Goal: Task Accomplishment & Management: Complete application form

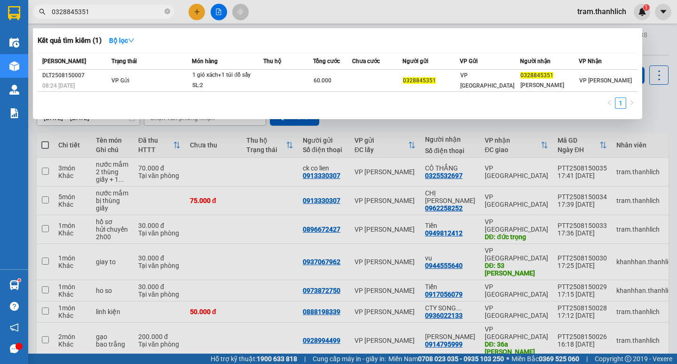
scroll to position [75, 0]
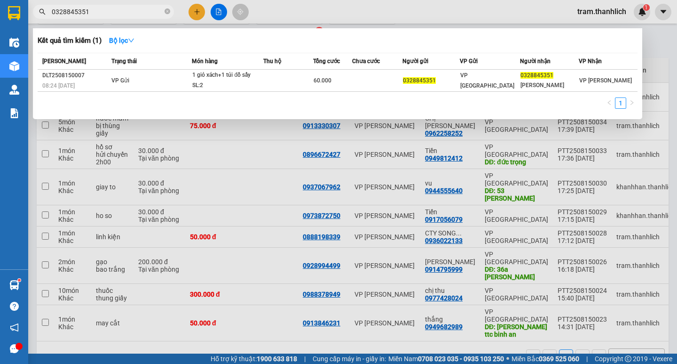
click at [468, 1] on div at bounding box center [338, 182] width 677 height 364
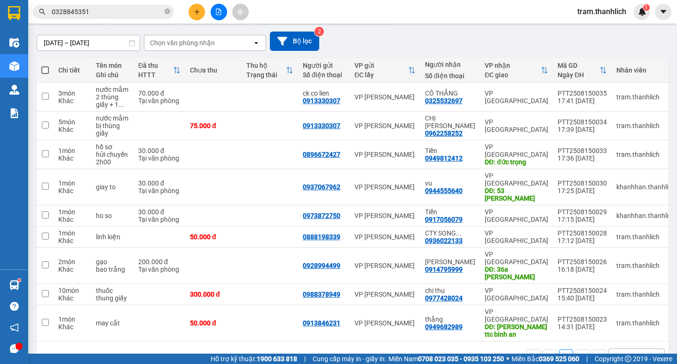
click at [198, 10] on icon "plus" at bounding box center [197, 11] width 7 height 7
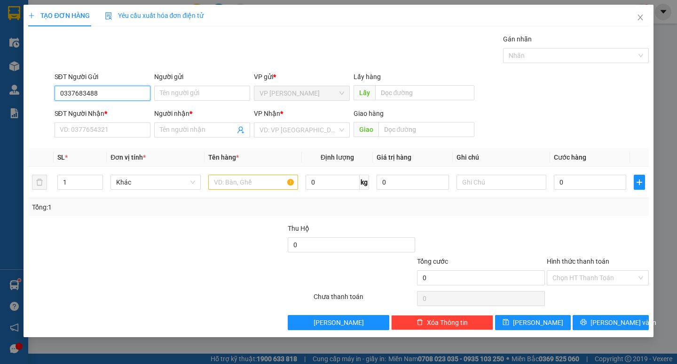
click at [83, 97] on input "0337683488" at bounding box center [103, 93] width 96 height 15
type input "0337683488"
click at [95, 130] on input "SĐT Người Nhận *" at bounding box center [103, 129] width 96 height 15
paste input "0337683488"
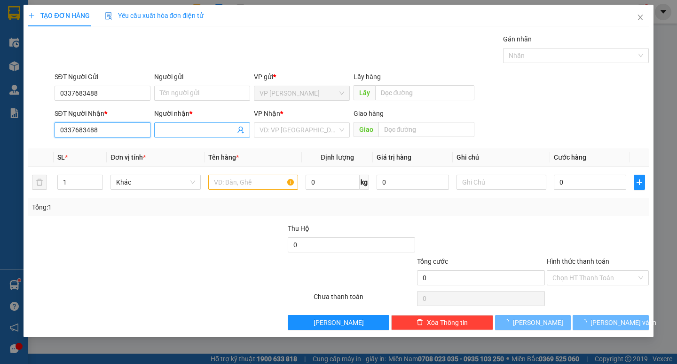
type input "0337683488"
click at [191, 133] on input "Người nhận *" at bounding box center [197, 130] width 75 height 10
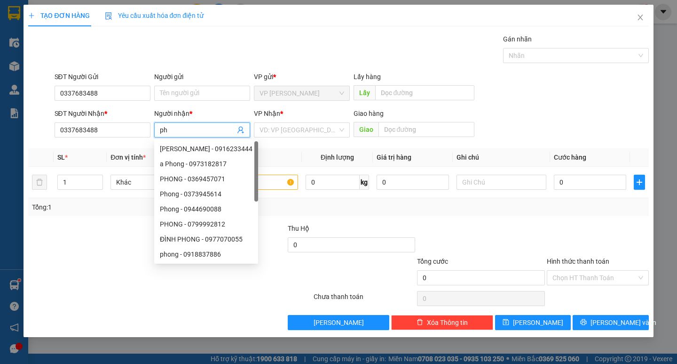
type input "p"
type input "Phong"
click at [297, 129] on input "search" at bounding box center [299, 130] width 78 height 14
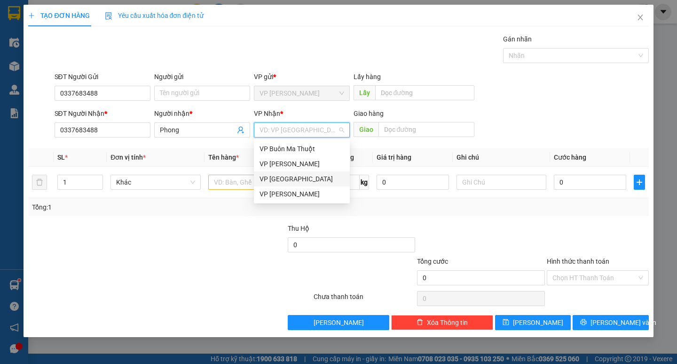
click at [291, 176] on div "VP [GEOGRAPHIC_DATA]" at bounding box center [302, 179] width 85 height 10
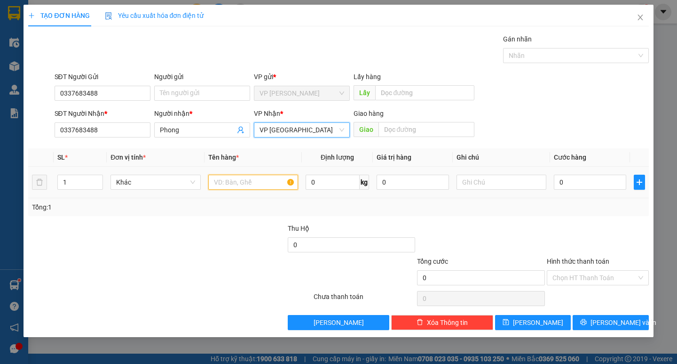
click at [226, 177] on input "text" at bounding box center [253, 181] width 90 height 15
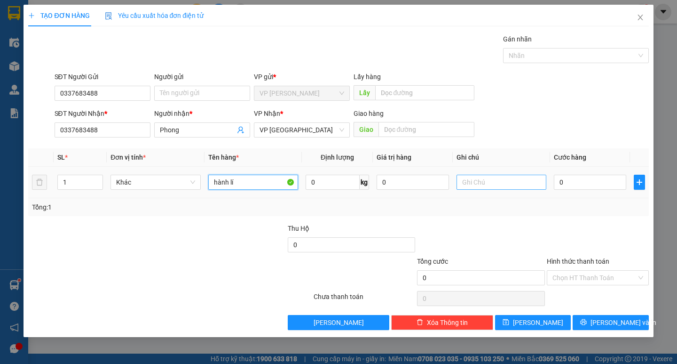
type input "hành lí"
click at [481, 178] on input "text" at bounding box center [502, 181] width 90 height 15
click at [71, 185] on input "1" at bounding box center [80, 182] width 45 height 14
type input "2"
click at [479, 176] on input "text" at bounding box center [502, 181] width 90 height 15
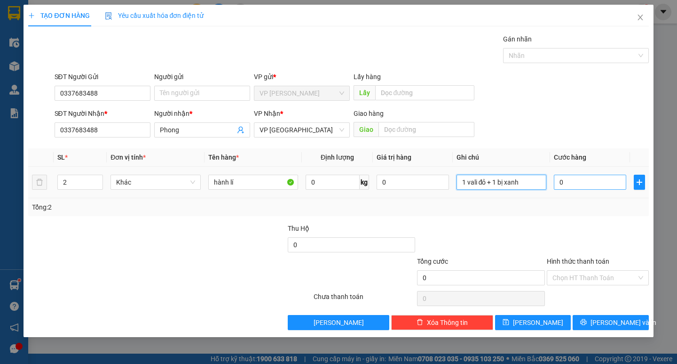
type input "1 vali đỏ + 1 bị xanh"
click at [582, 186] on input "0" at bounding box center [590, 181] width 72 height 15
click at [576, 184] on input "0" at bounding box center [590, 181] width 72 height 15
click at [573, 185] on input "0" at bounding box center [590, 181] width 72 height 15
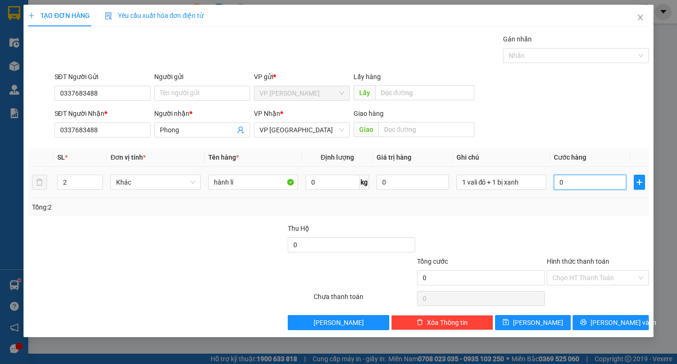
click at [573, 185] on input "0" at bounding box center [590, 181] width 72 height 15
click at [586, 186] on input "0" at bounding box center [590, 181] width 72 height 15
click at [584, 185] on input "0" at bounding box center [590, 181] width 72 height 15
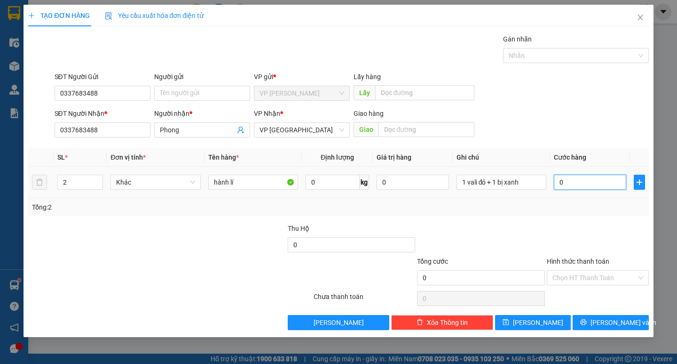
click at [583, 185] on input "0" at bounding box center [590, 181] width 72 height 15
click at [582, 184] on input "0" at bounding box center [590, 181] width 72 height 15
click at [581, 184] on input "0" at bounding box center [590, 181] width 72 height 15
click at [580, 184] on input "0" at bounding box center [590, 181] width 72 height 15
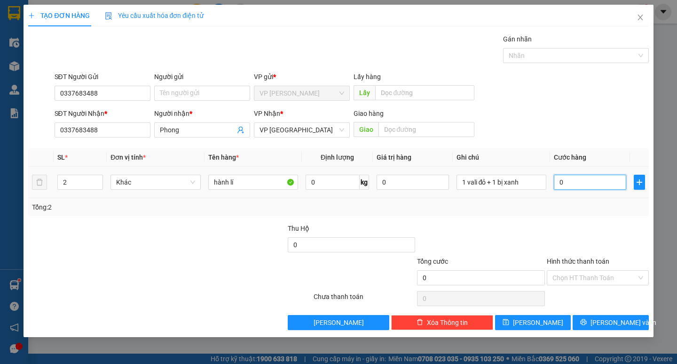
click at [580, 184] on input "0" at bounding box center [590, 181] width 72 height 15
click at [580, 182] on input "0" at bounding box center [590, 181] width 72 height 15
drag, startPoint x: 580, startPoint y: 182, endPoint x: 466, endPoint y: 265, distance: 140.5
click at [570, 197] on td "0" at bounding box center [590, 182] width 80 height 32
drag, startPoint x: 369, startPoint y: 200, endPoint x: 369, endPoint y: 212, distance: 11.8
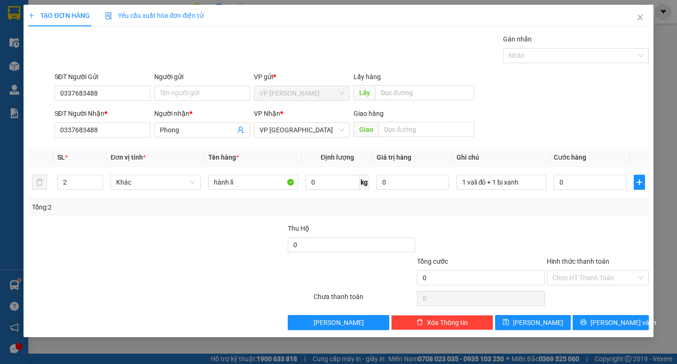
click at [369, 200] on div "Tổng: 2" at bounding box center [338, 207] width 620 height 18
click at [369, 212] on div "Tổng: 2" at bounding box center [338, 207] width 613 height 10
drag, startPoint x: 369, startPoint y: 212, endPoint x: 280, endPoint y: 232, distance: 91.3
click at [222, 240] on div at bounding box center [222, 239] width 130 height 33
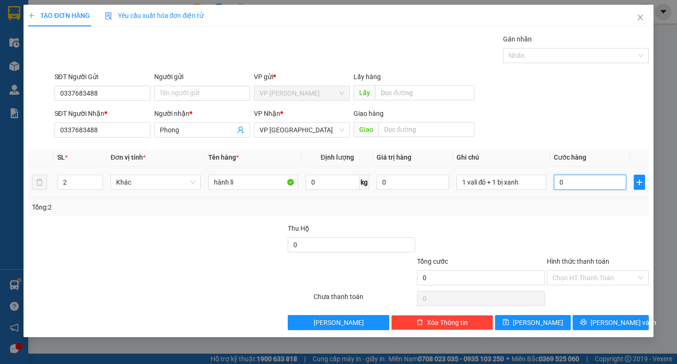
click at [572, 180] on input "0" at bounding box center [590, 181] width 72 height 15
click at [86, 93] on input "0337683488" at bounding box center [103, 93] width 96 height 15
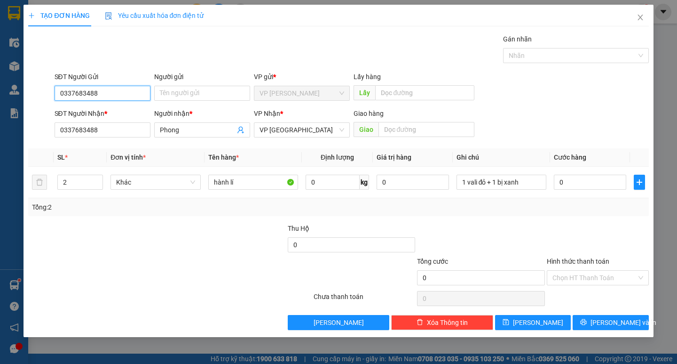
click at [86, 93] on input "0337683488" at bounding box center [103, 93] width 96 height 15
click at [642, 17] on icon "close" at bounding box center [640, 18] width 5 height 6
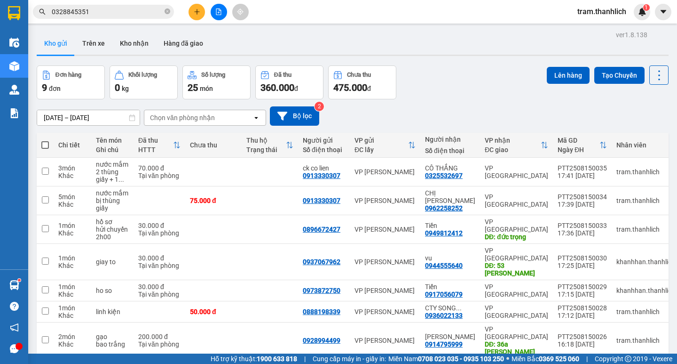
drag, startPoint x: 247, startPoint y: 56, endPoint x: 226, endPoint y: 43, distance: 24.3
click at [246, 55] on div "Kho gửi Trên xe Kho nhận Hàng đã giao" at bounding box center [353, 44] width 632 height 24
click at [196, 10] on icon "plus" at bounding box center [197, 11] width 7 height 7
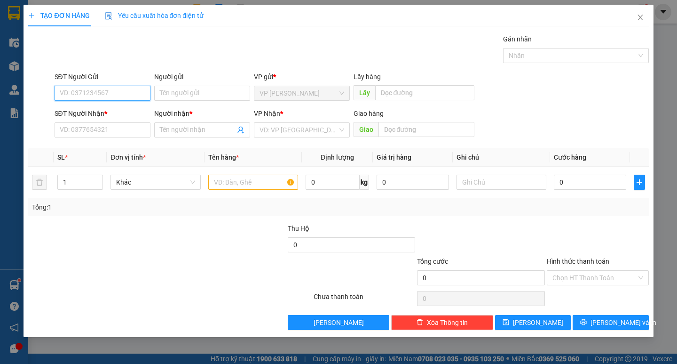
click at [70, 91] on input "SĐT Người Gửi" at bounding box center [103, 93] width 96 height 15
paste input "0337683488"
type input "0337683488"
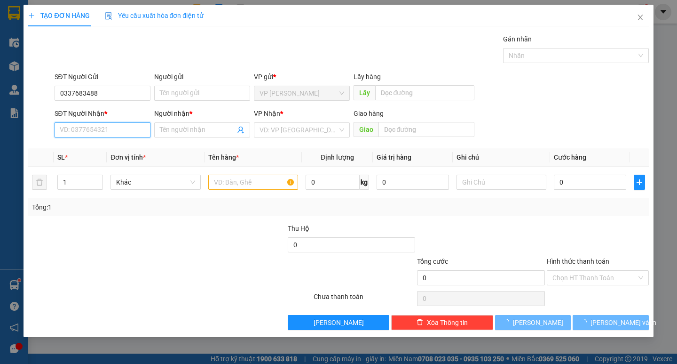
click at [114, 123] on input "SĐT Người Nhận *" at bounding box center [103, 129] width 96 height 15
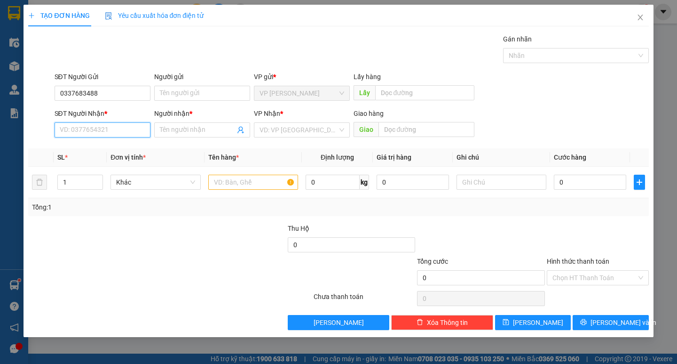
paste input "0337683488"
type input "0337683488"
click at [186, 132] on input "Người nhận *" at bounding box center [197, 130] width 75 height 10
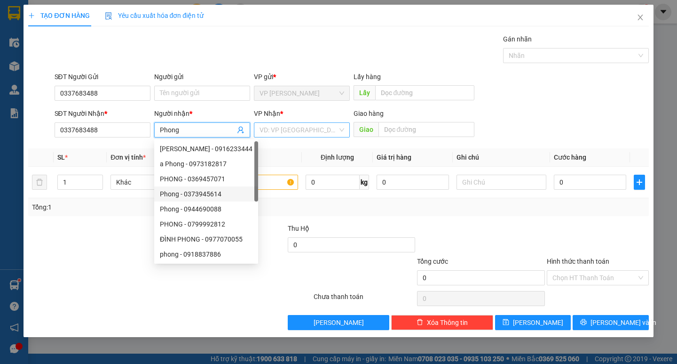
type input "Phong"
click at [292, 134] on div "VP Nhận * VD: VP [GEOGRAPHIC_DATA]" at bounding box center [302, 124] width 96 height 33
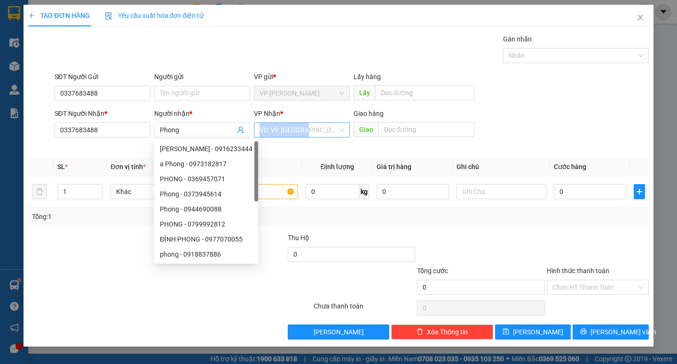
click at [291, 128] on input "search" at bounding box center [299, 130] width 78 height 14
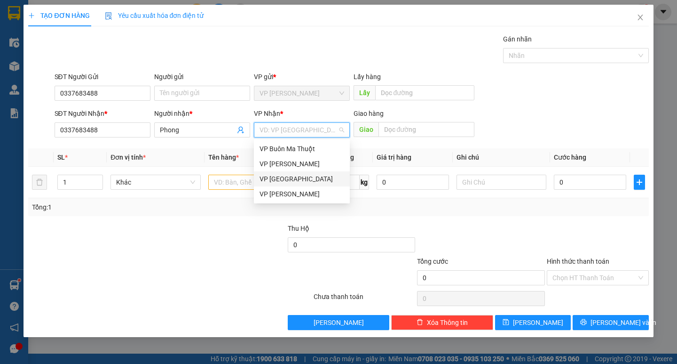
click at [291, 180] on div "VP [GEOGRAPHIC_DATA]" at bounding box center [302, 179] width 85 height 10
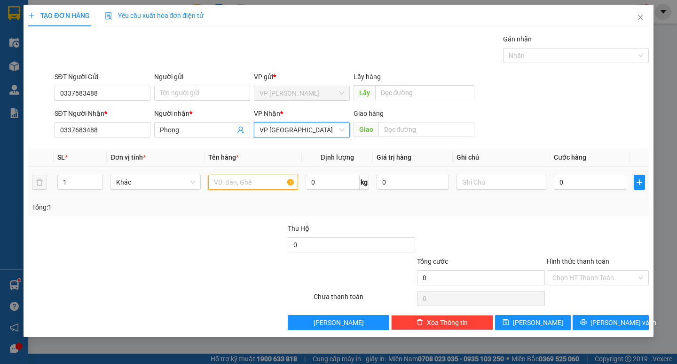
click at [243, 181] on input "text" at bounding box center [253, 181] width 90 height 15
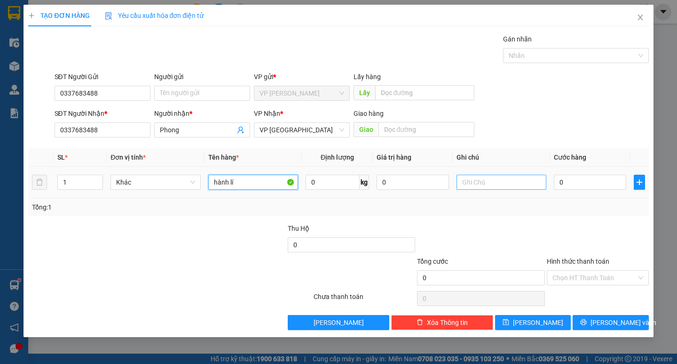
type input "hành lí"
click at [480, 181] on input "text" at bounding box center [502, 181] width 90 height 15
type input "1 vali đỏ + 1 bị xanh"
click at [569, 182] on input "0" at bounding box center [590, 181] width 72 height 15
click at [570, 182] on input "0" at bounding box center [590, 181] width 72 height 15
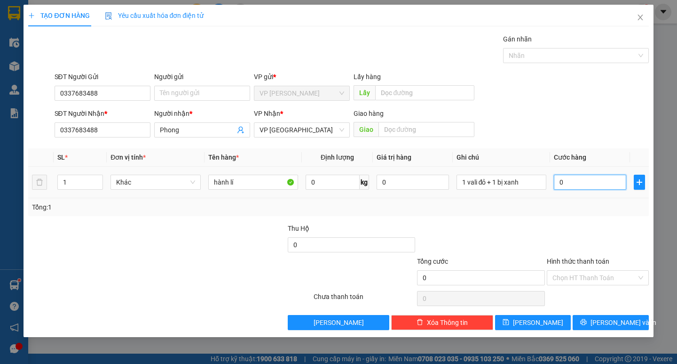
click at [570, 182] on input "0" at bounding box center [590, 181] width 72 height 15
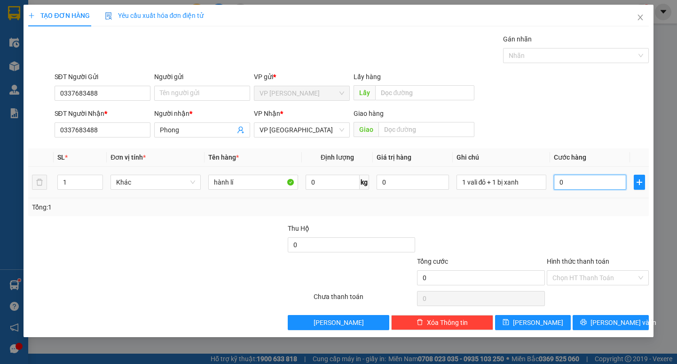
click at [567, 188] on input "0" at bounding box center [590, 181] width 72 height 15
type input "80"
type input "880"
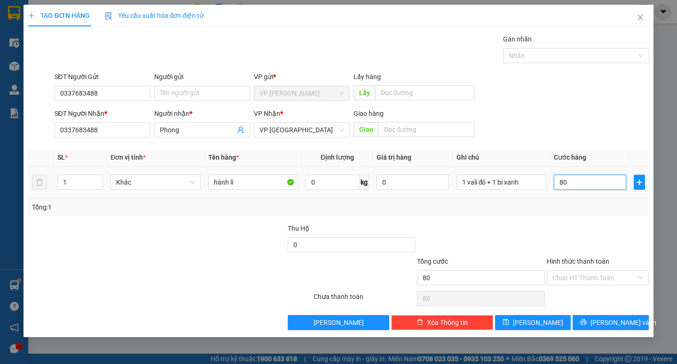
type input "880"
type input "8.880"
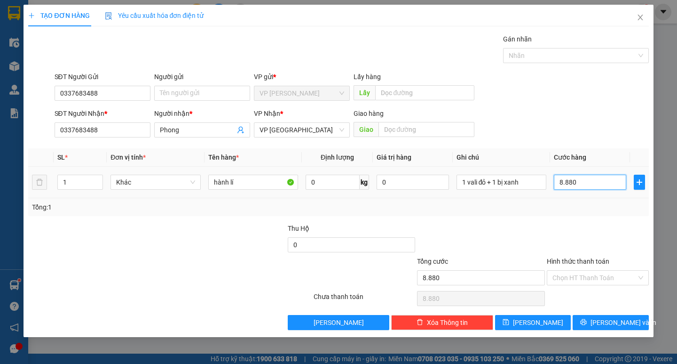
type input "888"
type input "88"
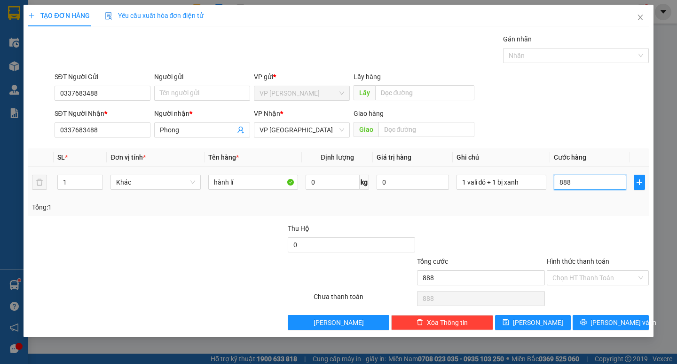
type input "88"
type input "8"
type input "0"
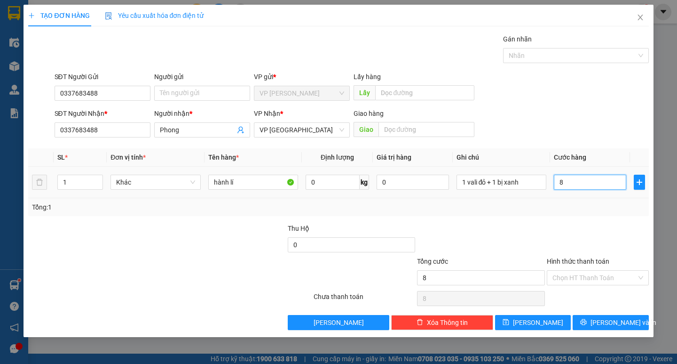
type input "0"
type input "08"
type input "8"
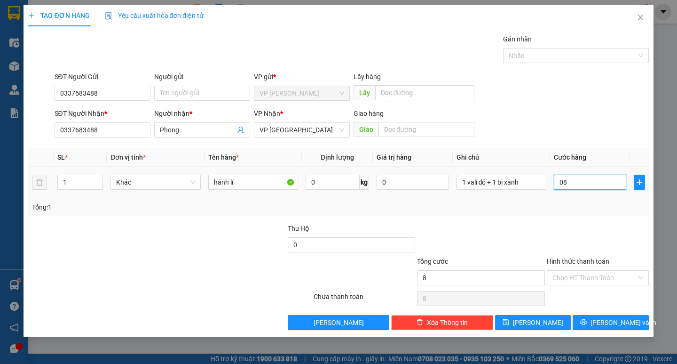
type input "080"
type input "80"
type input "0.800"
type input "800"
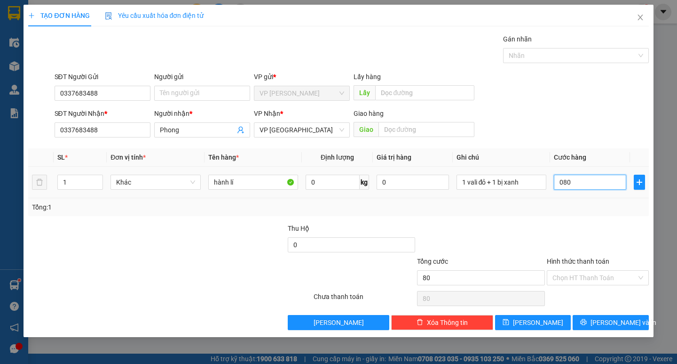
type input "800"
type input "08.000"
type input "8.000"
type input "080.000"
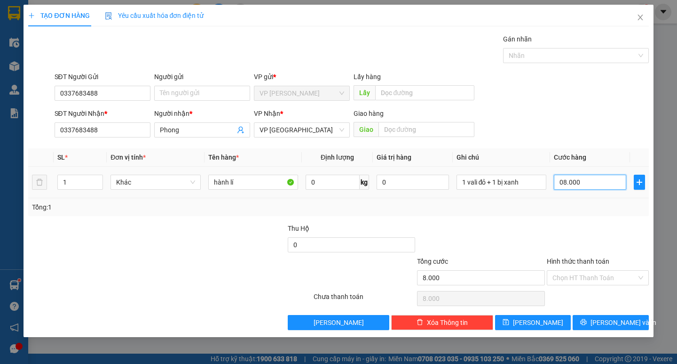
type input "80.000"
click at [591, 272] on input "Hình thức thanh toán" at bounding box center [595, 277] width 84 height 14
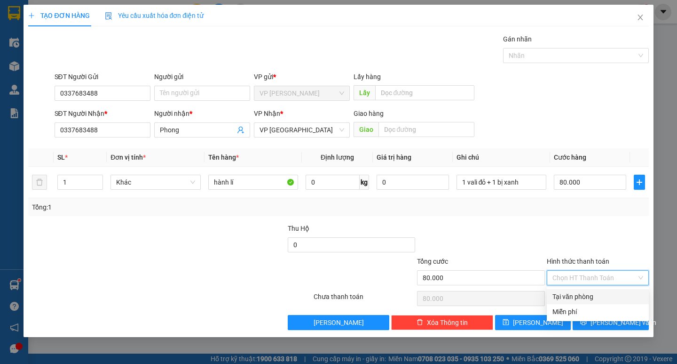
click at [559, 300] on div "Tại văn phòng" at bounding box center [598, 296] width 91 height 10
type input "0"
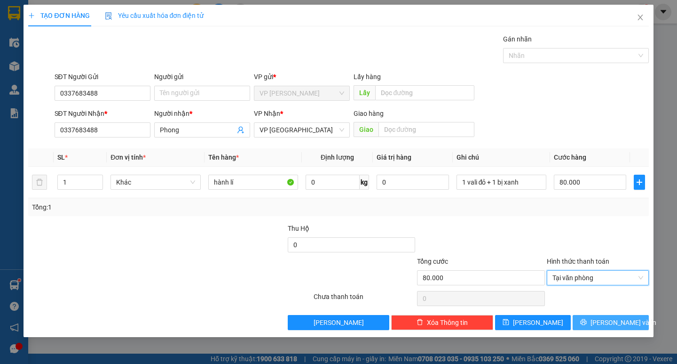
click at [616, 317] on button "[PERSON_NAME] và In" at bounding box center [611, 322] width 76 height 15
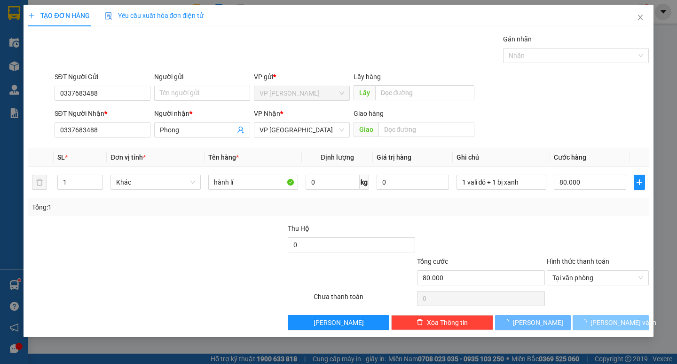
click at [616, 317] on span "[PERSON_NAME] và In" at bounding box center [624, 322] width 66 height 10
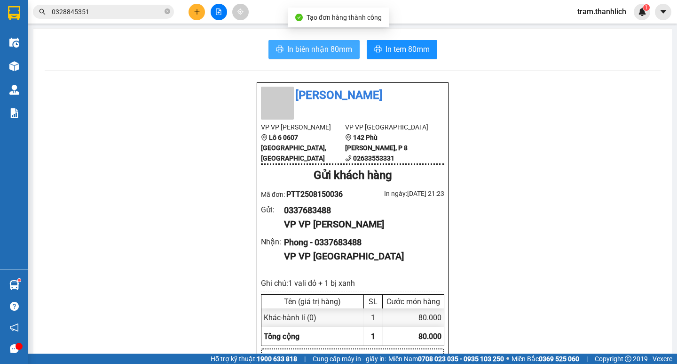
click at [340, 55] on span "In biên nhận 80mm" at bounding box center [319, 49] width 65 height 12
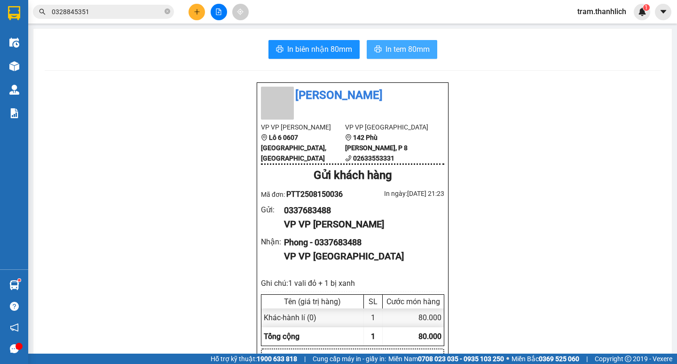
click at [422, 47] on span "In tem 80mm" at bounding box center [408, 49] width 44 height 12
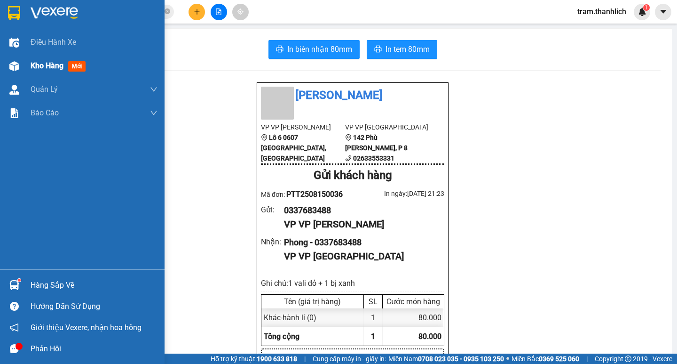
click at [20, 58] on div at bounding box center [14, 66] width 16 height 16
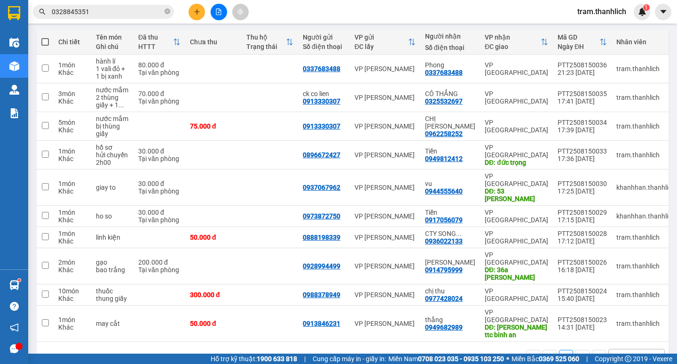
scroll to position [103, 0]
click at [197, 15] on button at bounding box center [197, 12] width 16 height 16
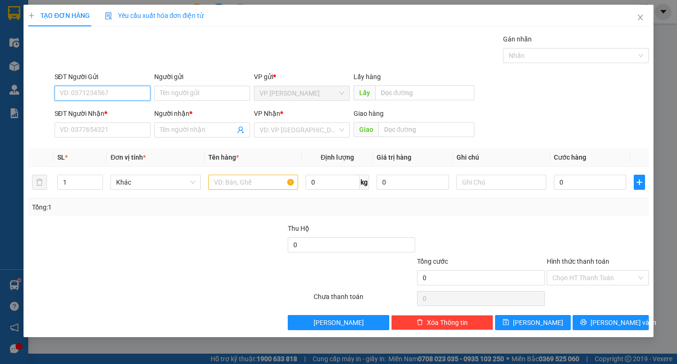
click at [93, 97] on input "SĐT Người Gửi" at bounding box center [103, 93] width 96 height 15
click at [105, 114] on div "0949429629" at bounding box center [102, 112] width 85 height 10
type input "0949429629"
type input "0984822984"
type input "CHỊ [PERSON_NAME]"
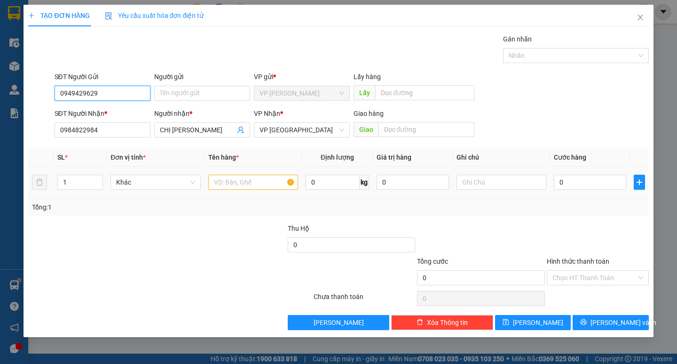
type input "0949429629"
click at [245, 180] on input "text" at bounding box center [253, 181] width 90 height 15
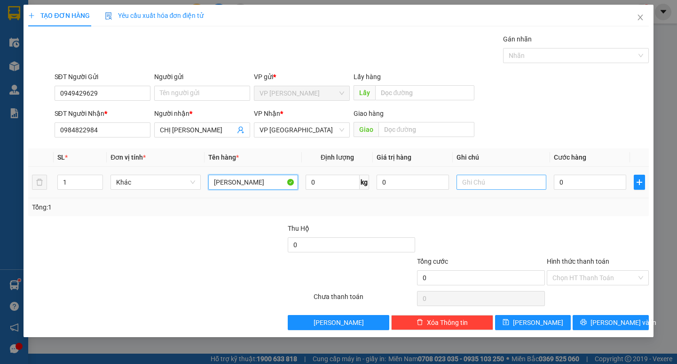
type input "[PERSON_NAME]"
click at [533, 183] on input "text" at bounding box center [502, 181] width 90 height 15
type input "thùng giấy"
click at [602, 184] on input "0" at bounding box center [590, 181] width 72 height 15
type input "5"
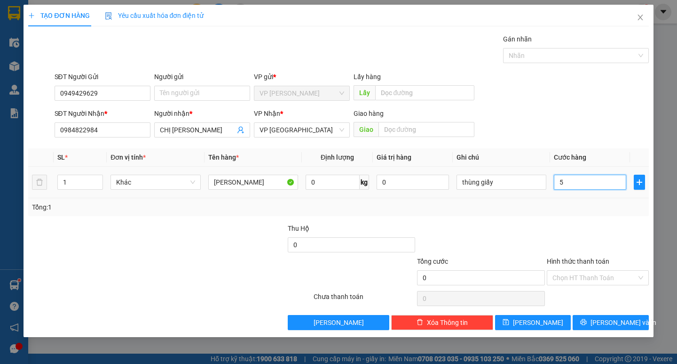
type input "5"
type input "50"
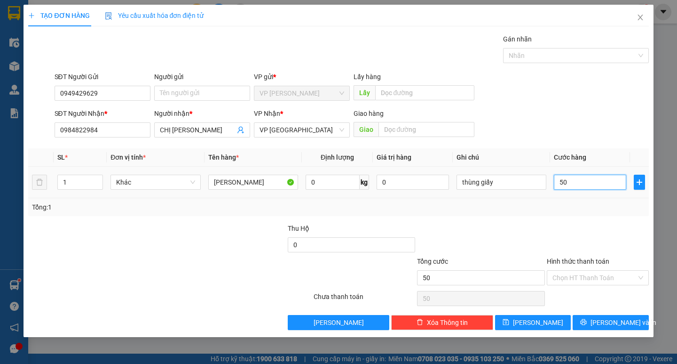
type input "500"
type input "5.000"
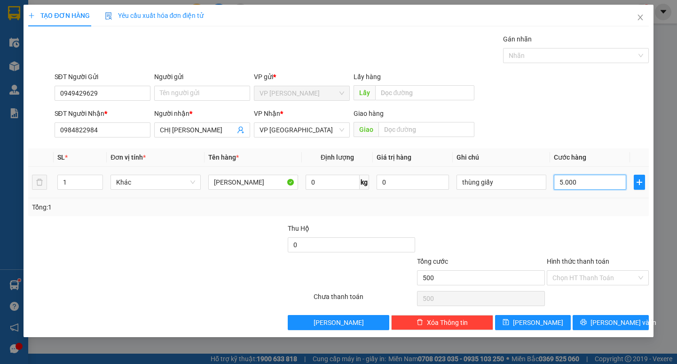
type input "5.000"
type input "50.000"
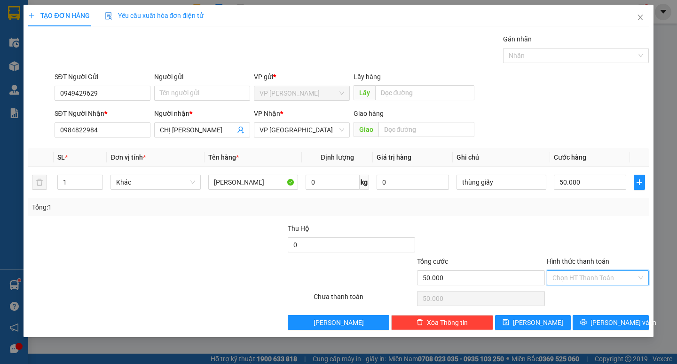
click at [577, 277] on input "Hình thức thanh toán" at bounding box center [595, 277] width 84 height 14
click at [571, 293] on div "Tại văn phòng" at bounding box center [598, 296] width 91 height 10
type input "0"
click at [623, 324] on span "[PERSON_NAME] và In" at bounding box center [624, 322] width 66 height 10
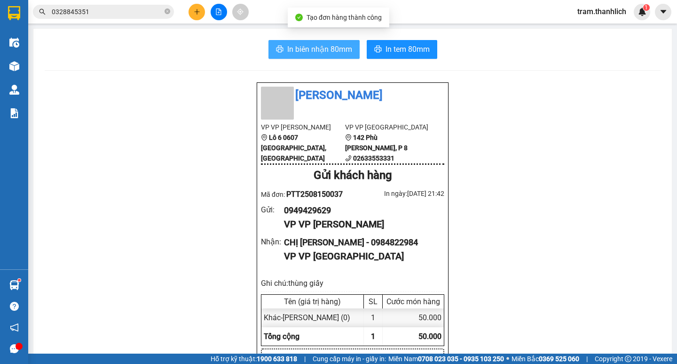
click at [302, 46] on span "In biên nhận 80mm" at bounding box center [319, 49] width 65 height 12
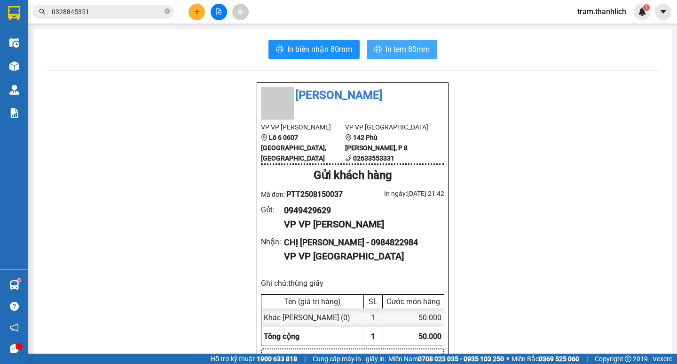
click at [413, 52] on span "In tem 80mm" at bounding box center [408, 49] width 44 height 12
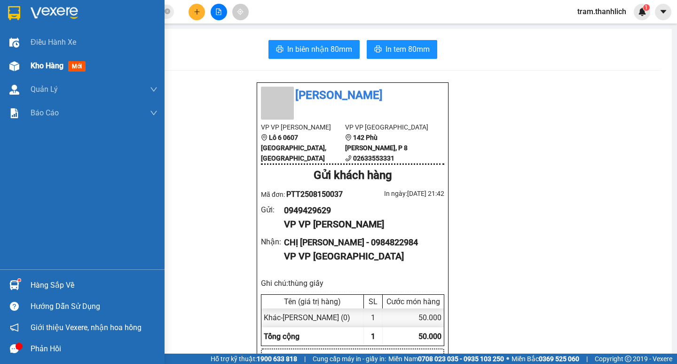
click at [19, 60] on div at bounding box center [14, 66] width 16 height 16
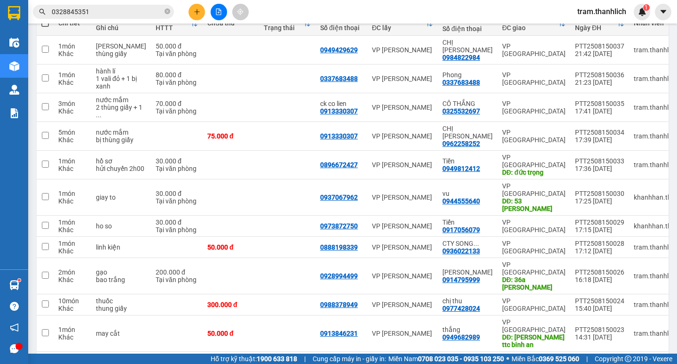
scroll to position [125, 0]
